Goal: Information Seeking & Learning: Learn about a topic

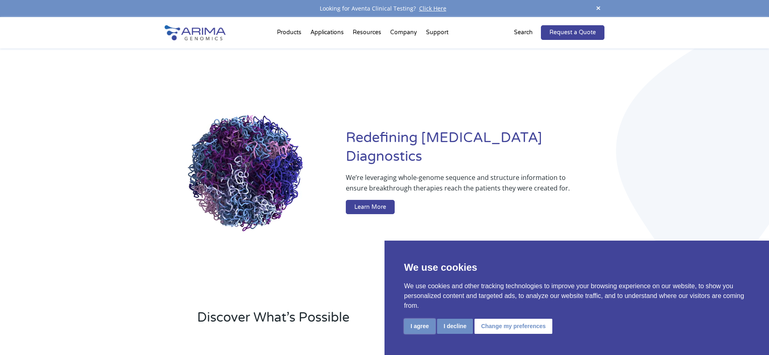
click at [428, 333] on button "I agree" at bounding box center [419, 326] width 31 height 15
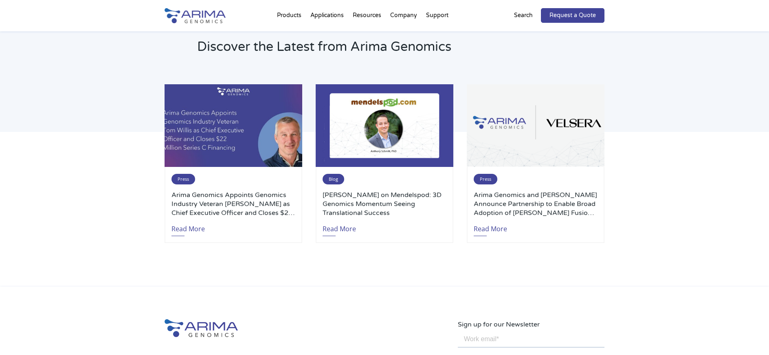
scroll to position [1931, 0]
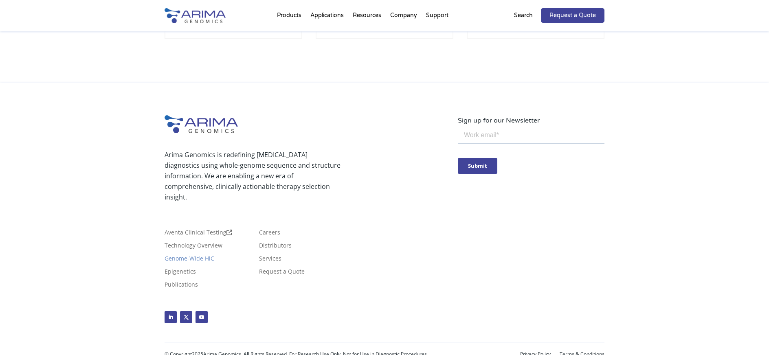
click at [204, 256] on link "Genome-Wide HiC" at bounding box center [190, 260] width 50 height 9
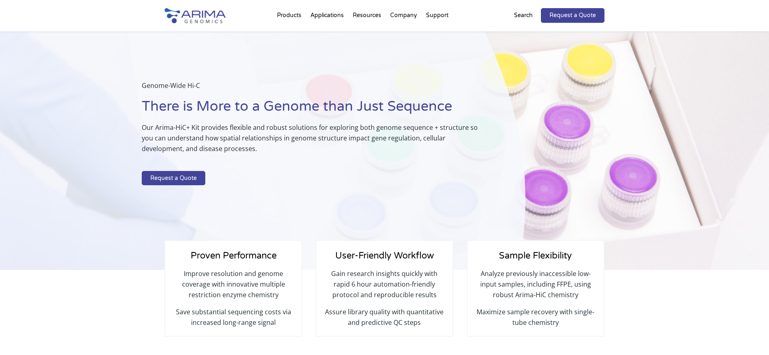
click at [625, 301] on div "Proven Performance Improve resolution and genome coverage with innovative multi…" at bounding box center [384, 325] width 769 height 110
